Goal: Contribute content: Contribute content

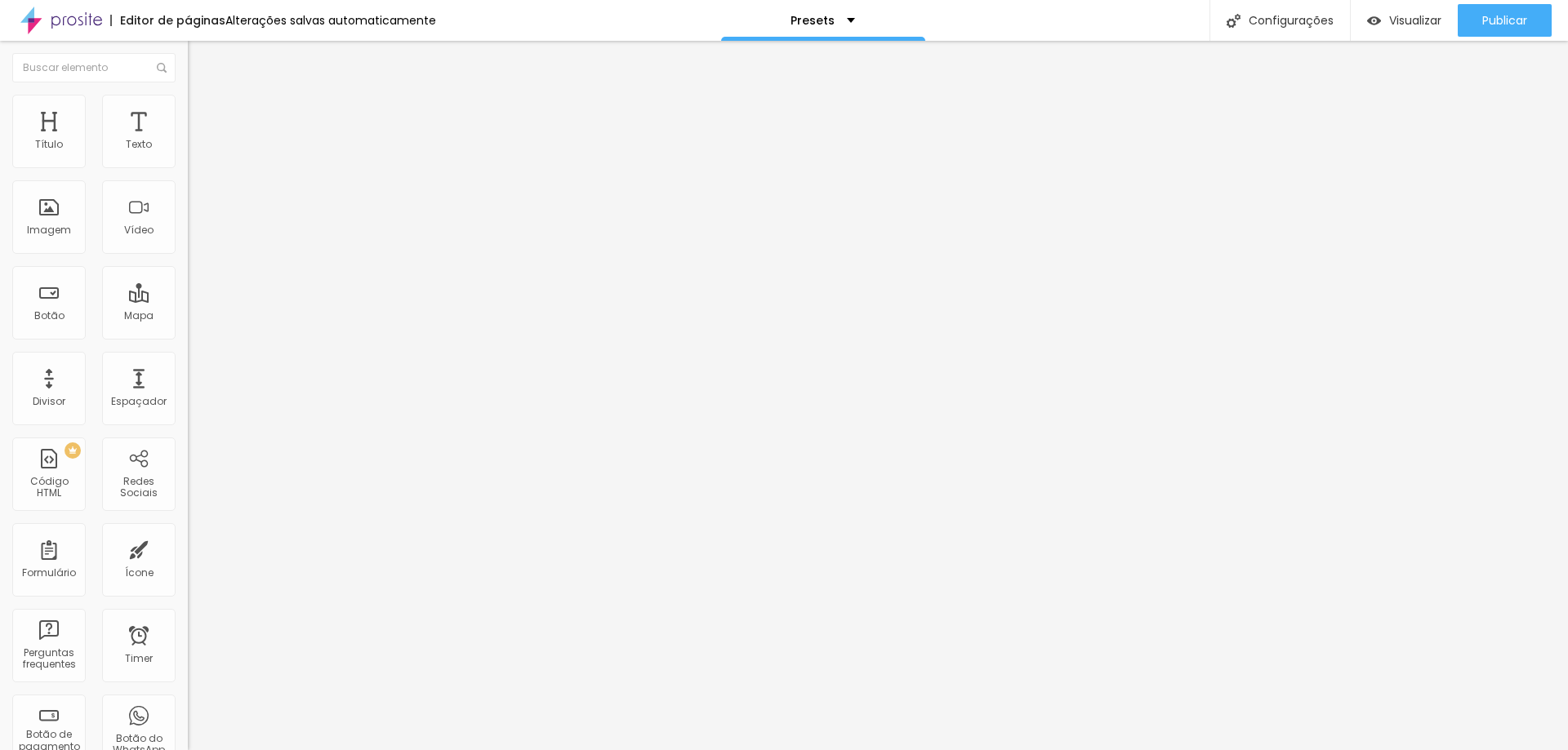
click at [188, 141] on span "Trocar imagem" at bounding box center [232, 134] width 89 height 14
drag, startPoint x: 346, startPoint y: 249, endPoint x: 313, endPoint y: 240, distance: 34.2
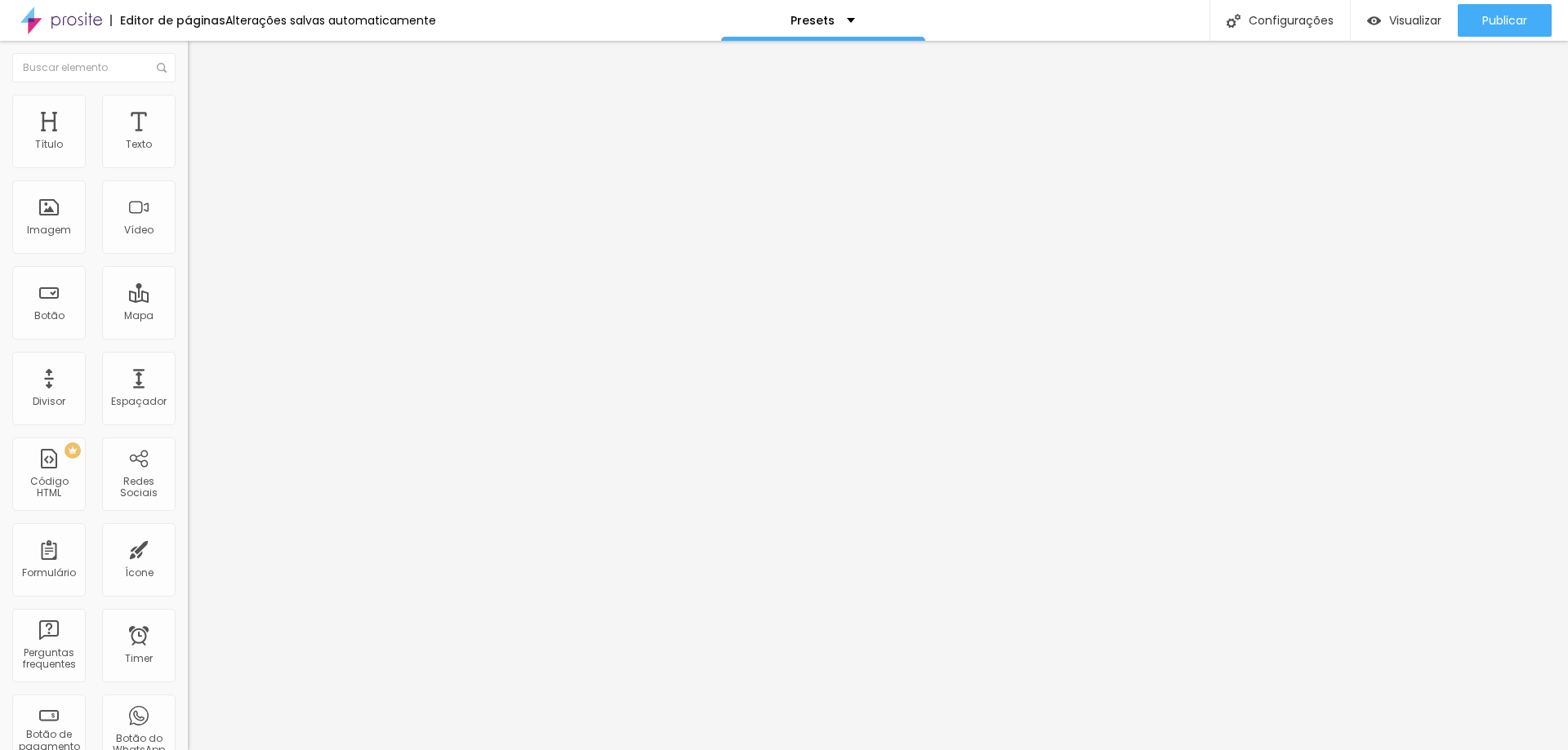
click at [188, 294] on div "Editar Seção Conteúdo Estilo Avançado Modo Encaixotado Encaixotado Completo" at bounding box center [282, 395] width 188 height 709
click at [198, 156] on div "Presets" at bounding box center [282, 149] width 167 height 15
click at [188, 351] on div "Editar Botão de pagamento Conteúdo Avançado Botão de pagamento Presets" at bounding box center [282, 395] width 188 height 709
click at [1379, 15] on div "Visualizar" at bounding box center [1404, 21] width 74 height 14
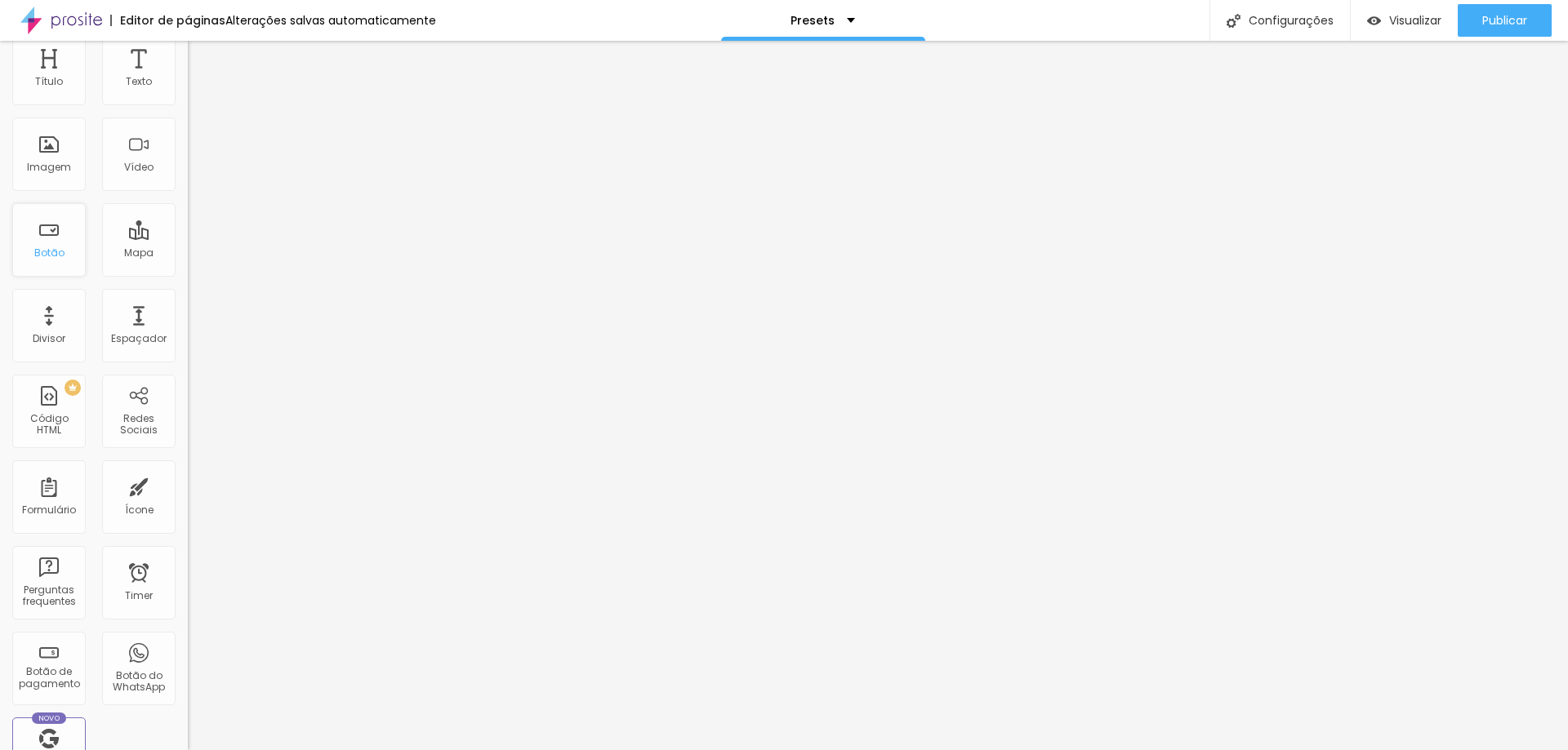
scroll to position [82, 0]
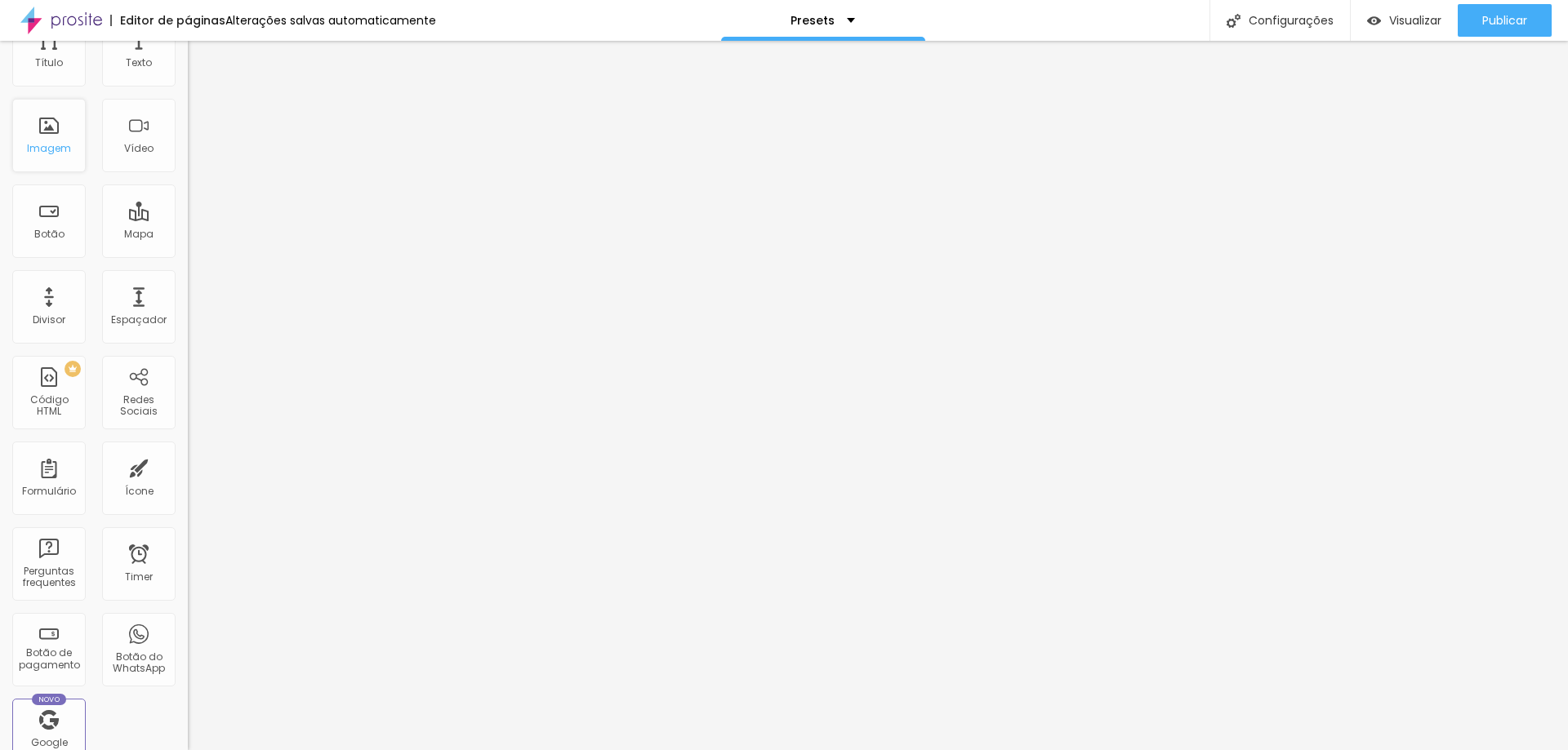
click at [43, 137] on div "Imagem" at bounding box center [49, 136] width 74 height 74
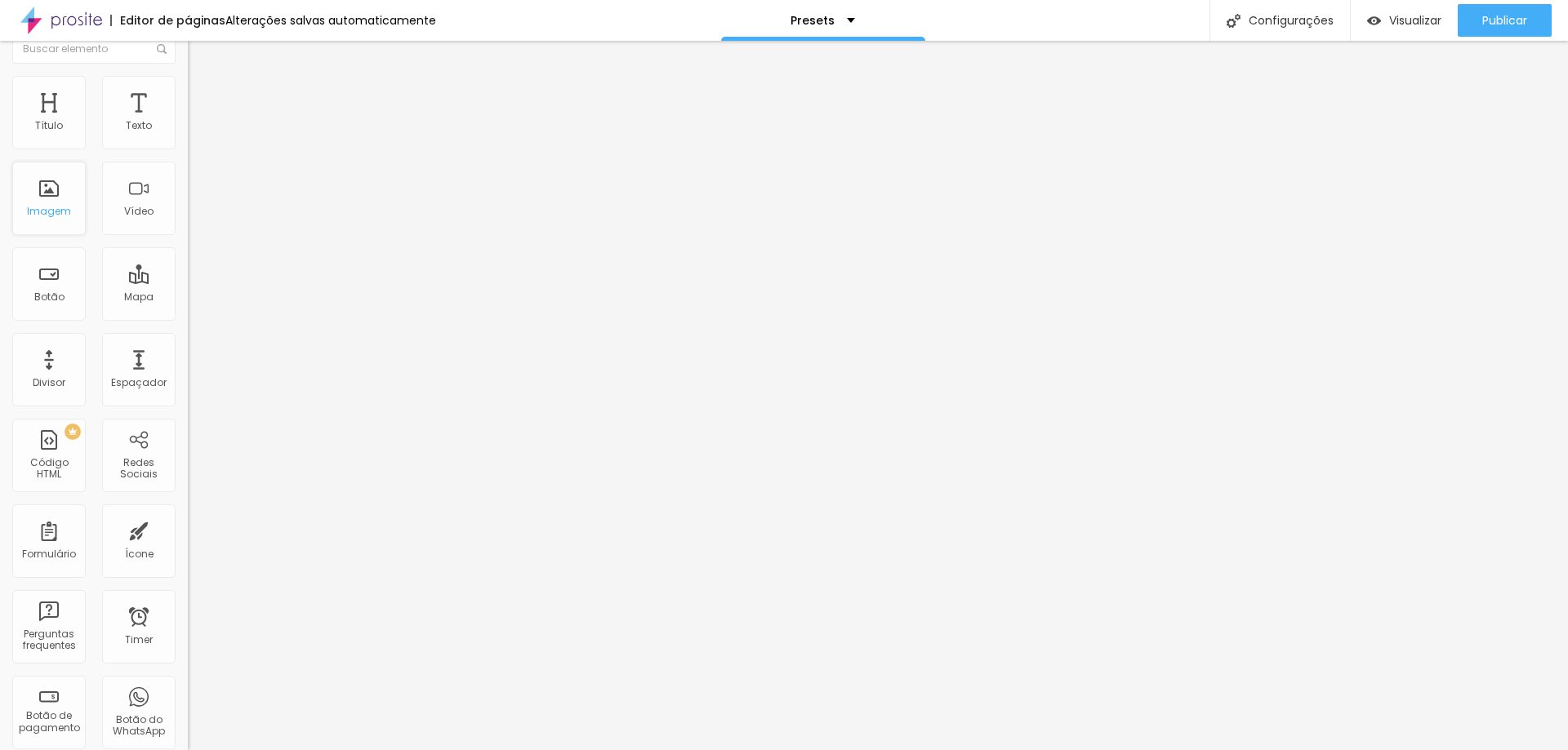
scroll to position [0, 0]
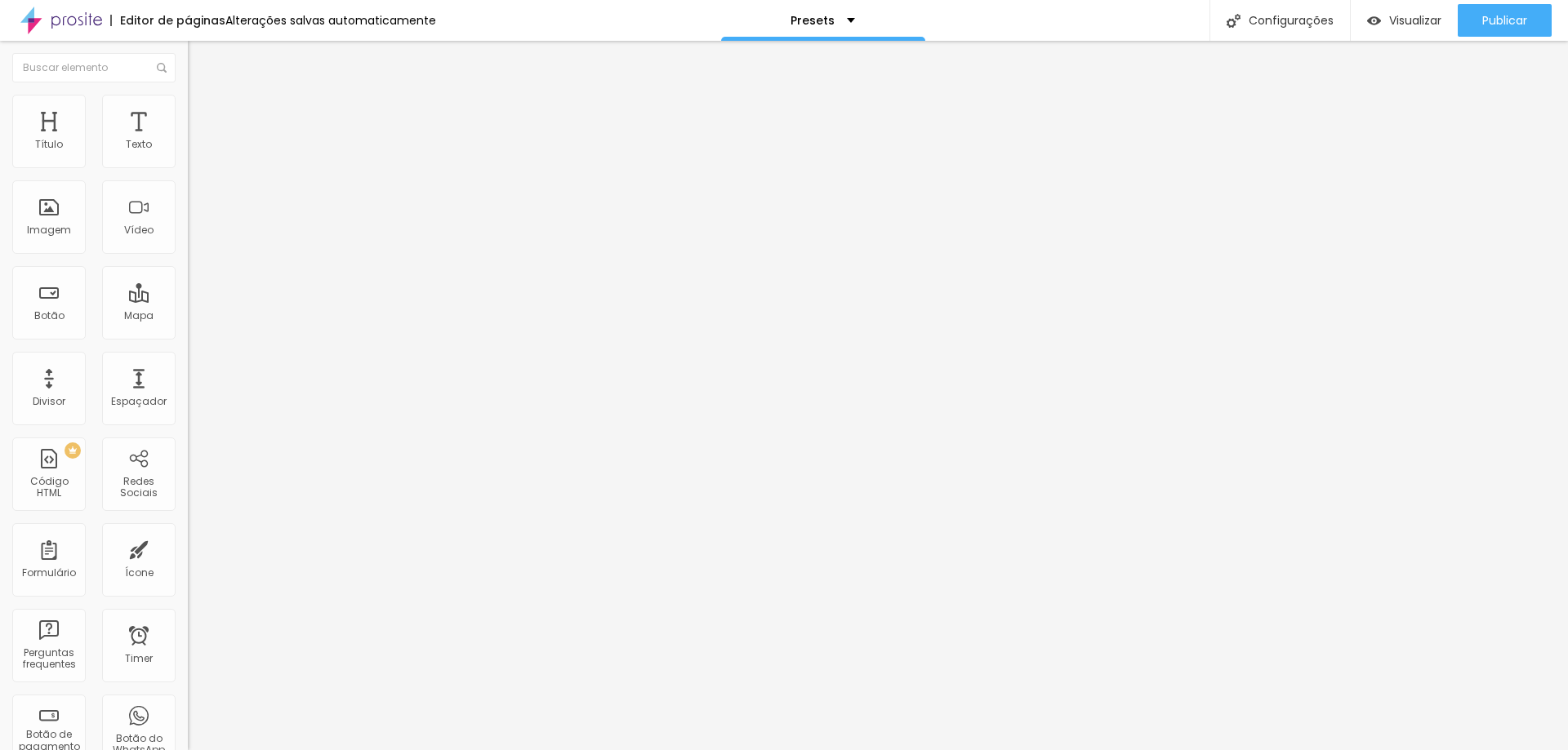
click at [188, 95] on img at bounding box center [195, 102] width 15 height 15
click at [188, 111] on img at bounding box center [195, 118] width 15 height 15
click at [188, 96] on li "Estilo" at bounding box center [282, 103] width 188 height 17
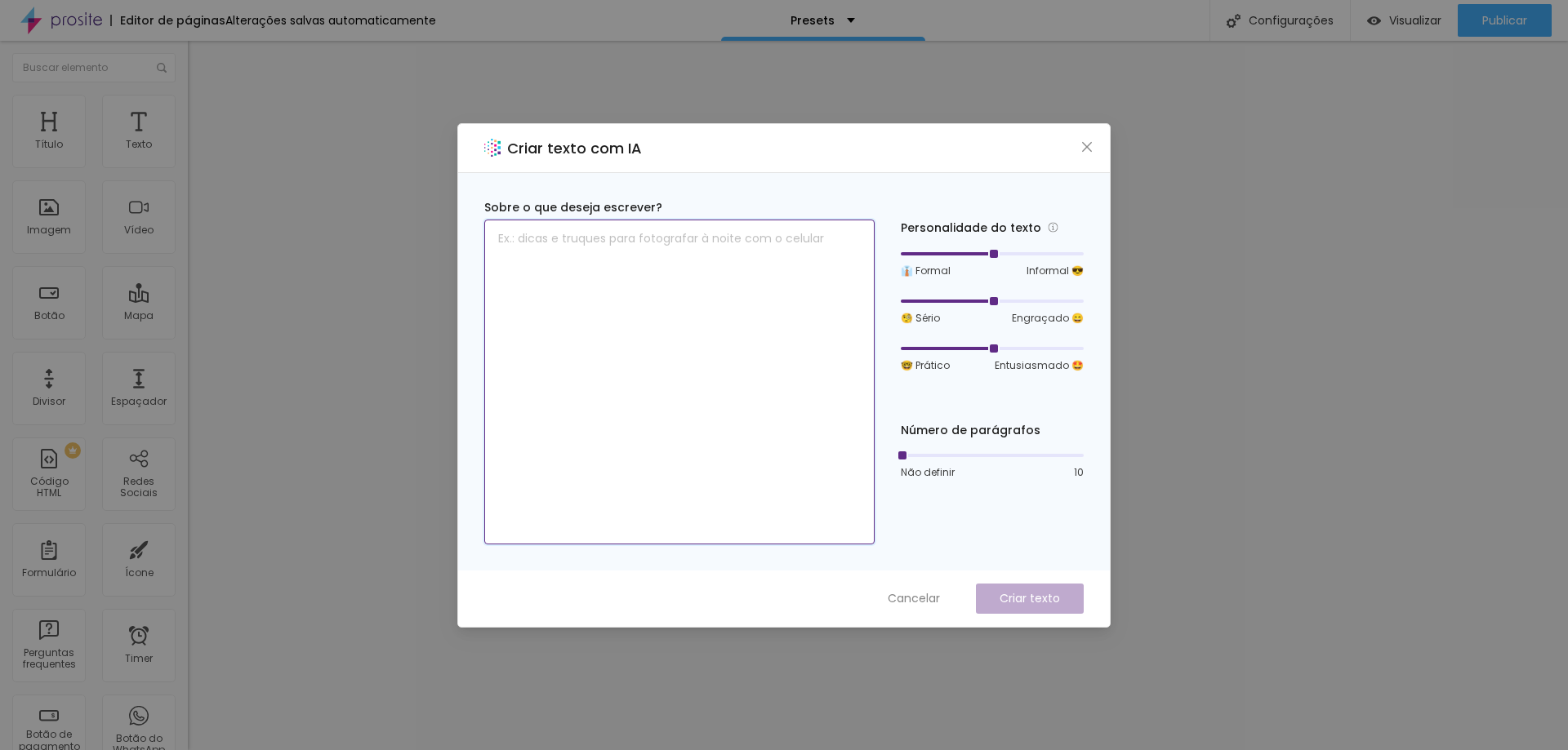
click at [616, 236] on textarea at bounding box center [679, 382] width 390 height 325
click at [926, 600] on span "Cancelar" at bounding box center [914, 599] width 52 height 17
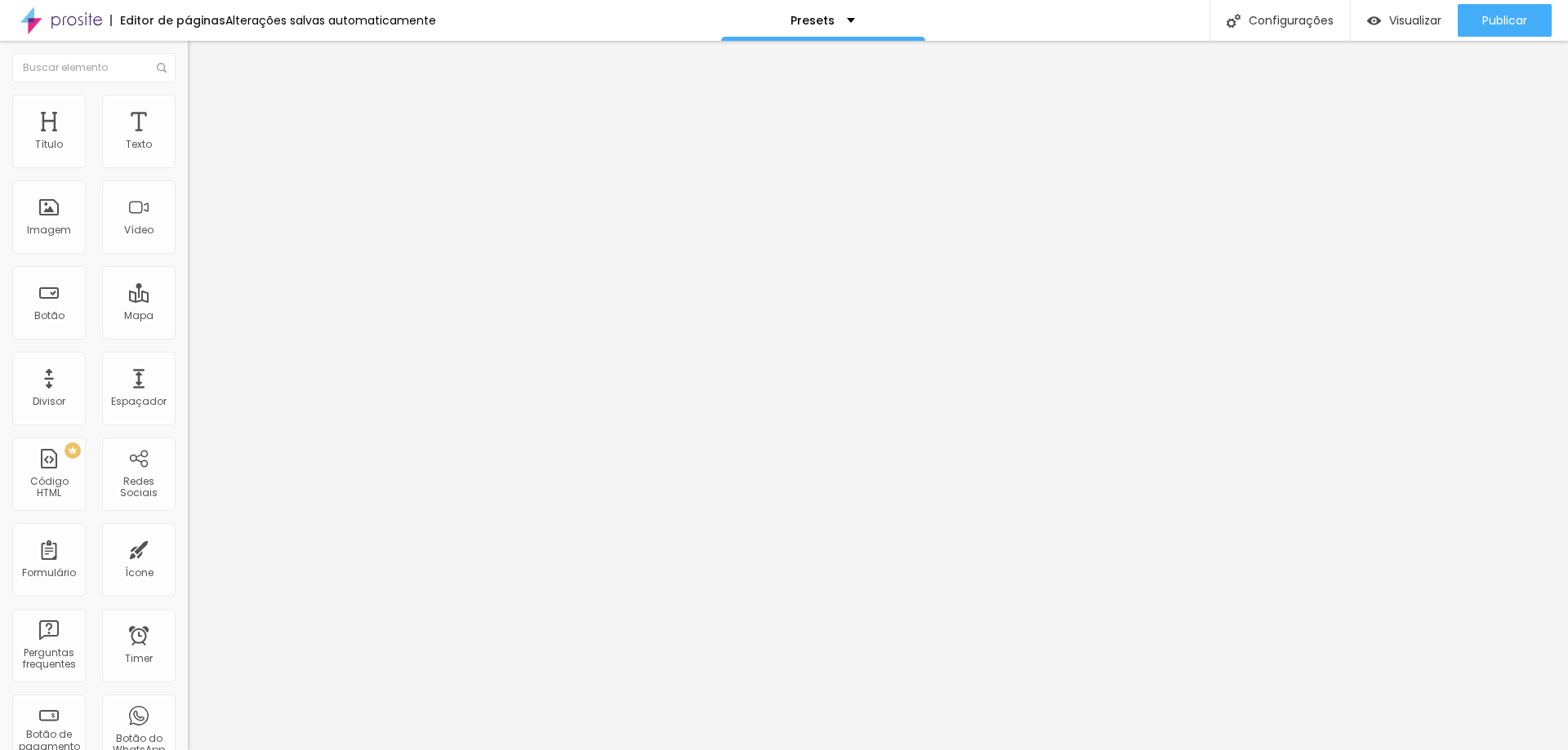
click at [188, 150] on span "Adicionar imagem" at bounding box center [240, 143] width 105 height 14
click at [188, 218] on span "Adicionar imagem" at bounding box center [240, 211] width 105 height 14
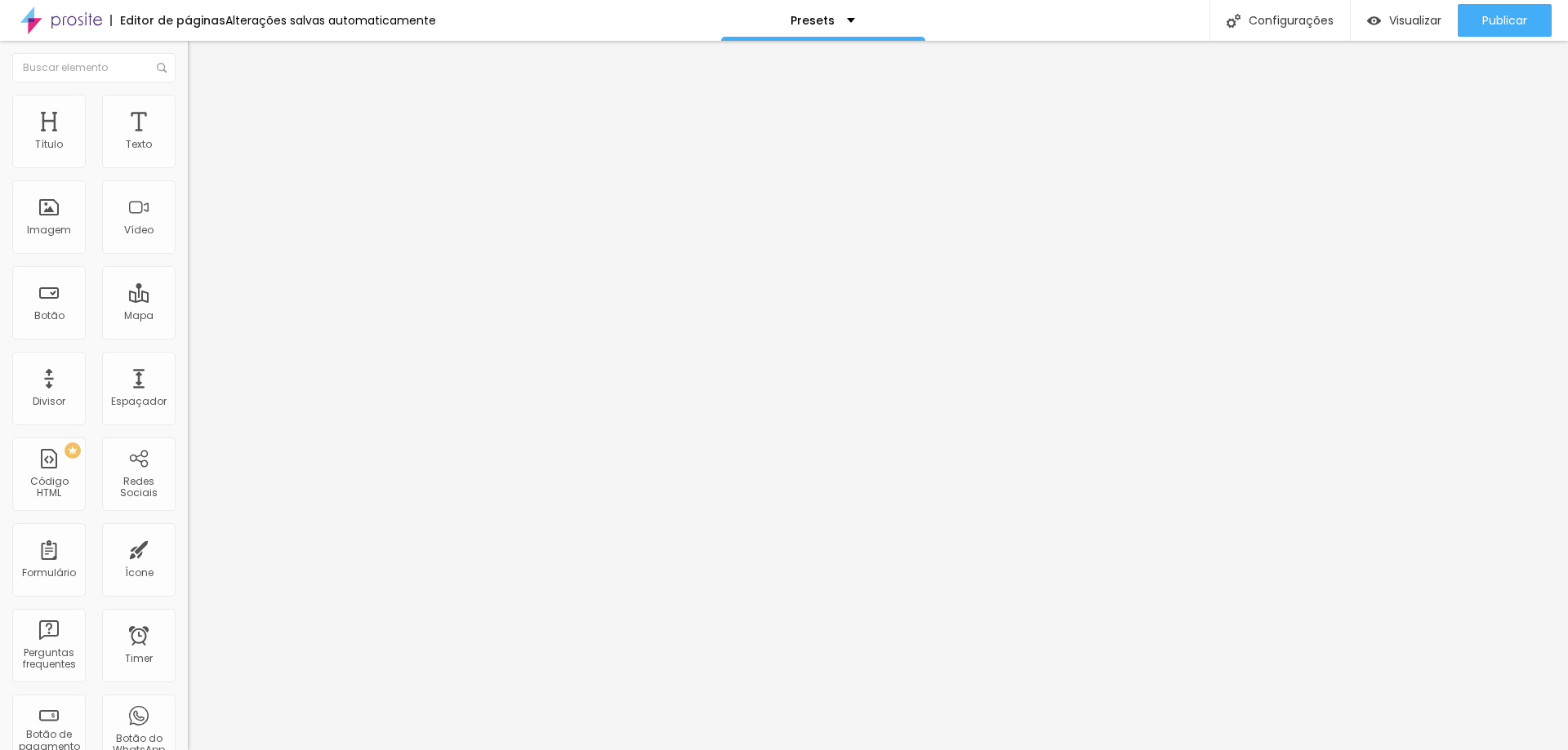
drag, startPoint x: 69, startPoint y: 296, endPoint x: -16, endPoint y: 285, distance: 85.7
click at [0, 285] on html "Editor de páginas Alterações [PERSON_NAME] automaticamente Presets Configuraçõe…" at bounding box center [784, 375] width 1568 height 750
type input "Sem preset"
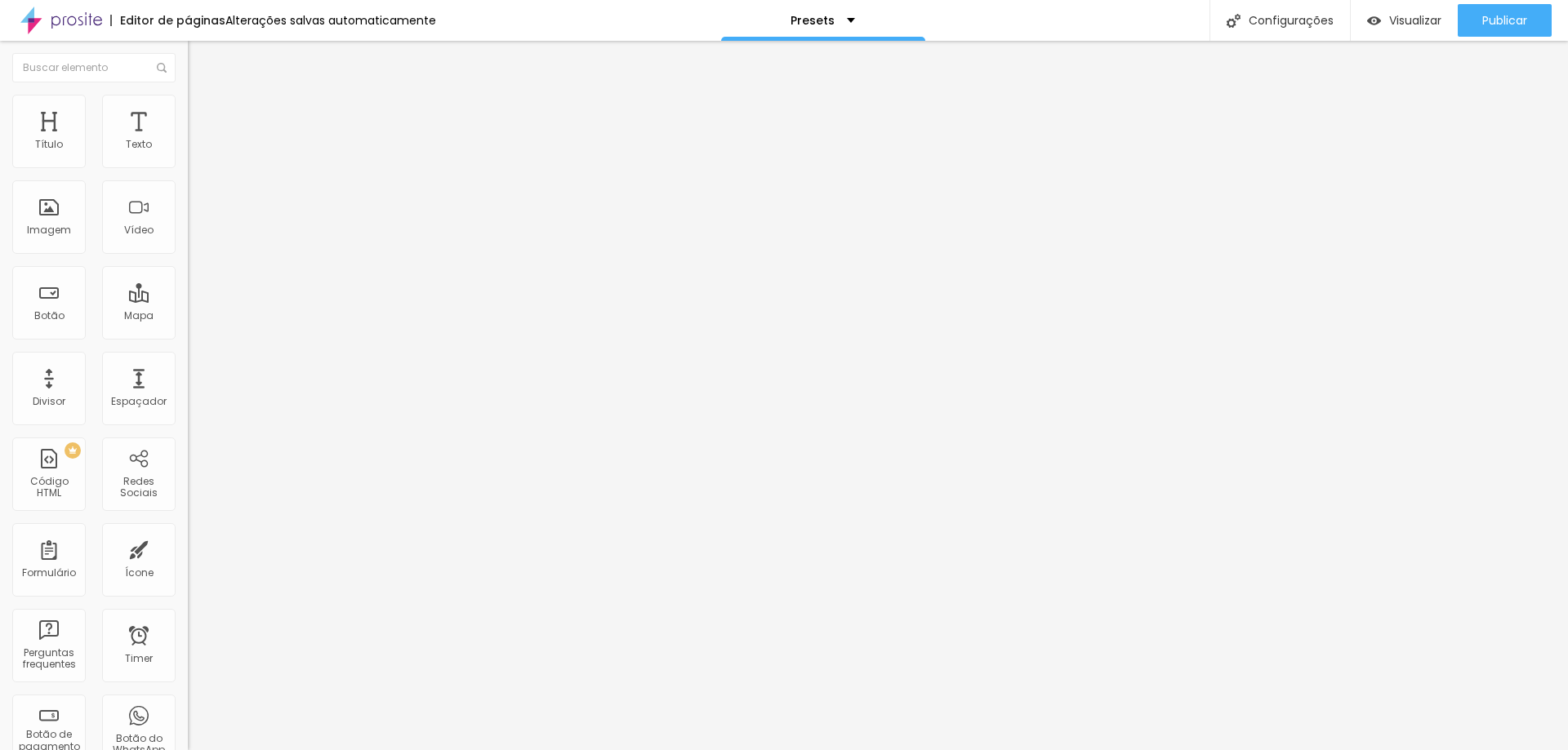
drag, startPoint x: -33, startPoint y: 450, endPoint x: -135, endPoint y: 451, distance: 102.0
click at [0, 451] on html "Editor de páginas Alterações [PERSON_NAME] automaticamente Presets Configuraçõe…" at bounding box center [784, 375] width 1568 height 750
type input "Com preset"
click at [1476, 23] on button "Publicar" at bounding box center [1505, 21] width 94 height 33
click at [1396, 27] on span "Visualizar" at bounding box center [1415, 20] width 52 height 13
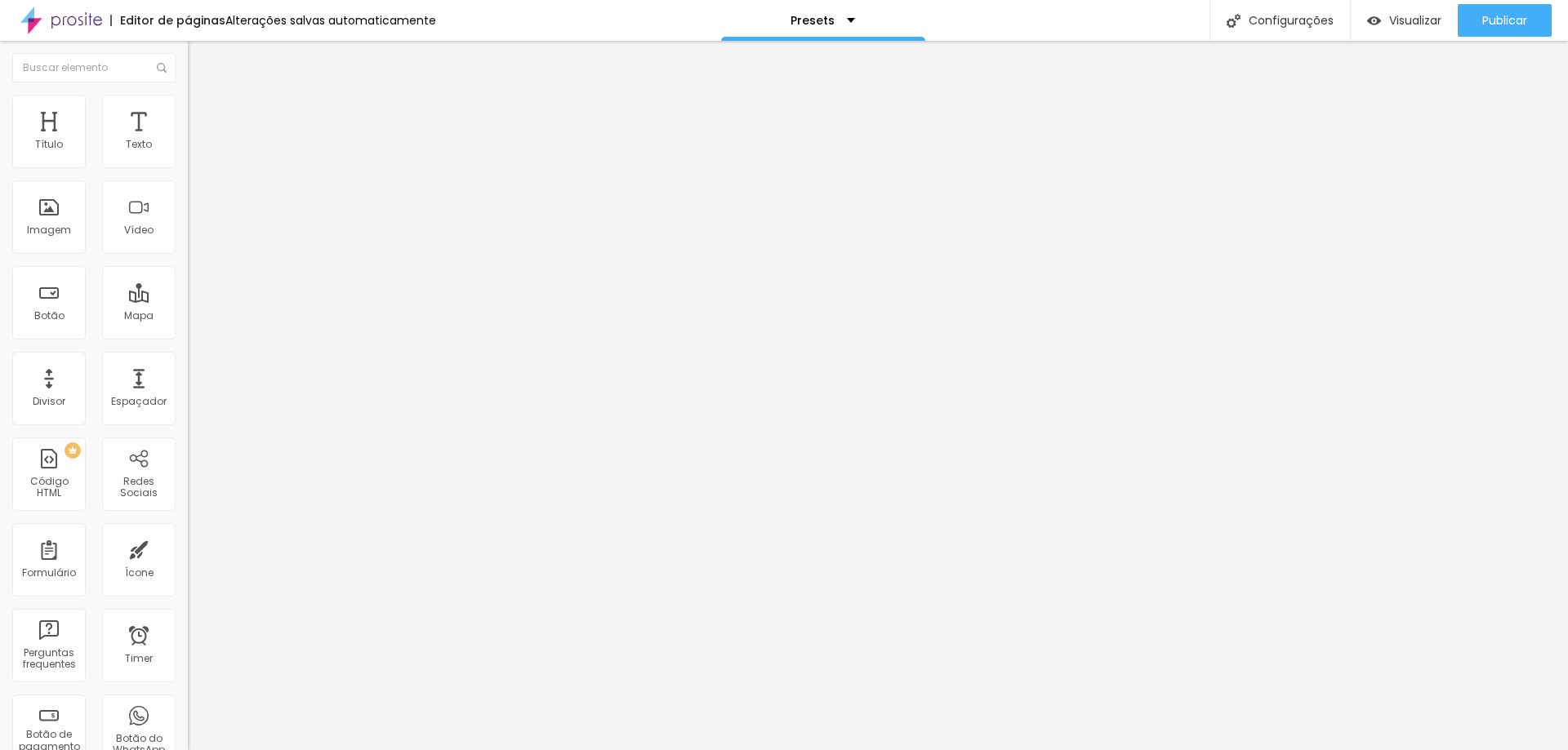
click at [188, 150] on span "Adicionar imagem" at bounding box center [240, 143] width 105 height 14
click at [188, 218] on span "Adicionar imagem" at bounding box center [240, 211] width 105 height 14
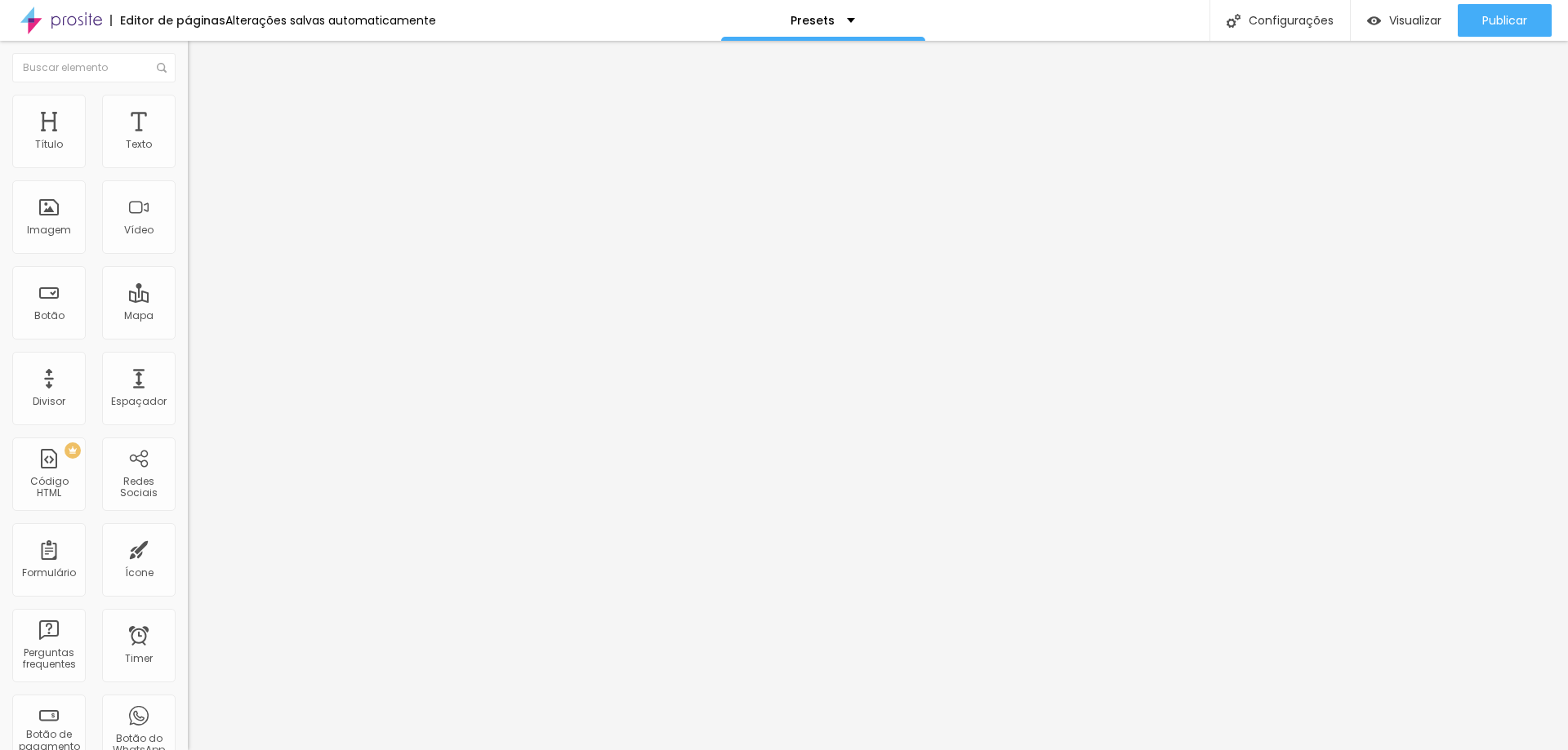
click at [0, 279] on html "Editor de páginas Alterações [PERSON_NAME] automaticamente Presets Configuraçõe…" at bounding box center [784, 375] width 1568 height 750
type input "Sem preset"
drag, startPoint x: 71, startPoint y: 455, endPoint x: -15, endPoint y: 449, distance: 86.2
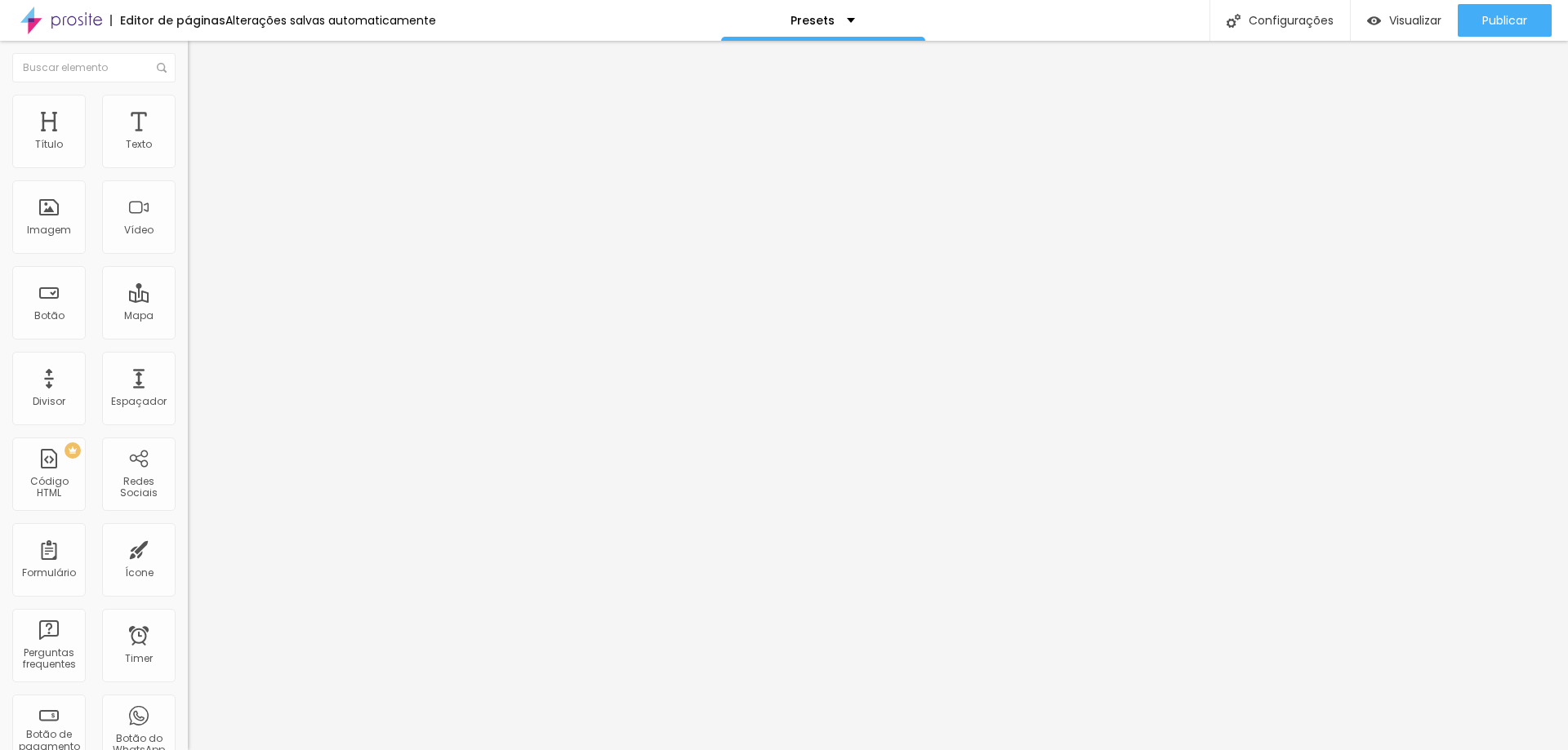
click at [0, 449] on html "Editor de páginas Alterações [PERSON_NAME] automaticamente Presets Configuraçõe…" at bounding box center [784, 375] width 1568 height 750
type input "Com preset"
click at [1484, 20] on span "Publicar" at bounding box center [1505, 20] width 45 height 13
click at [1408, 22] on span "Visualizar" at bounding box center [1400, 20] width 52 height 13
